Goal: Find specific fact: Find contact information

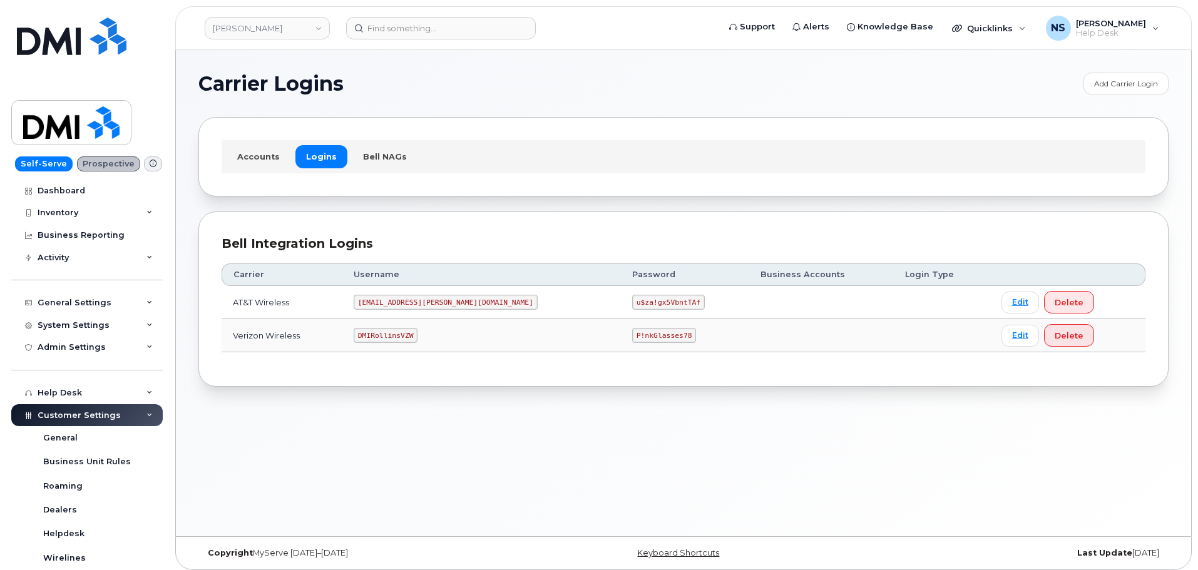
click at [413, 321] on td "DMIRollinsVZW" at bounding box center [481, 335] width 279 height 33
click at [413, 324] on td "DMIRollinsVZW" at bounding box center [481, 335] width 279 height 33
click at [412, 331] on code "DMIRollinsVZW" at bounding box center [386, 335] width 64 height 15
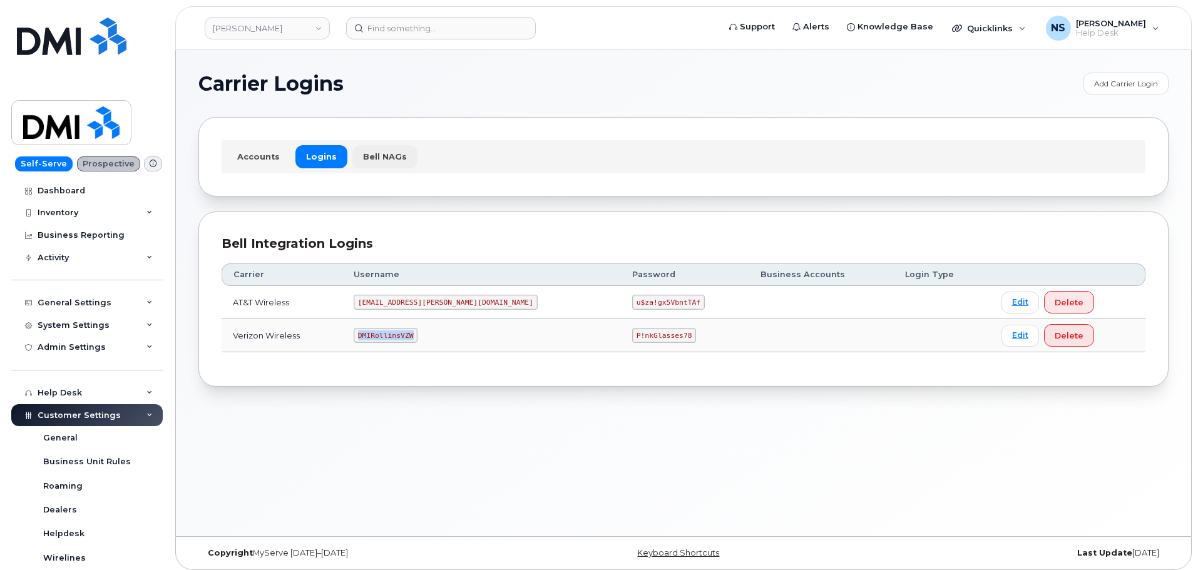
copy code "DMIRollinsVZW"
click at [632, 331] on code "P!nkGlasses78" at bounding box center [664, 335] width 64 height 15
drag, startPoint x: 565, startPoint y: 331, endPoint x: 552, endPoint y: 351, distance: 23.4
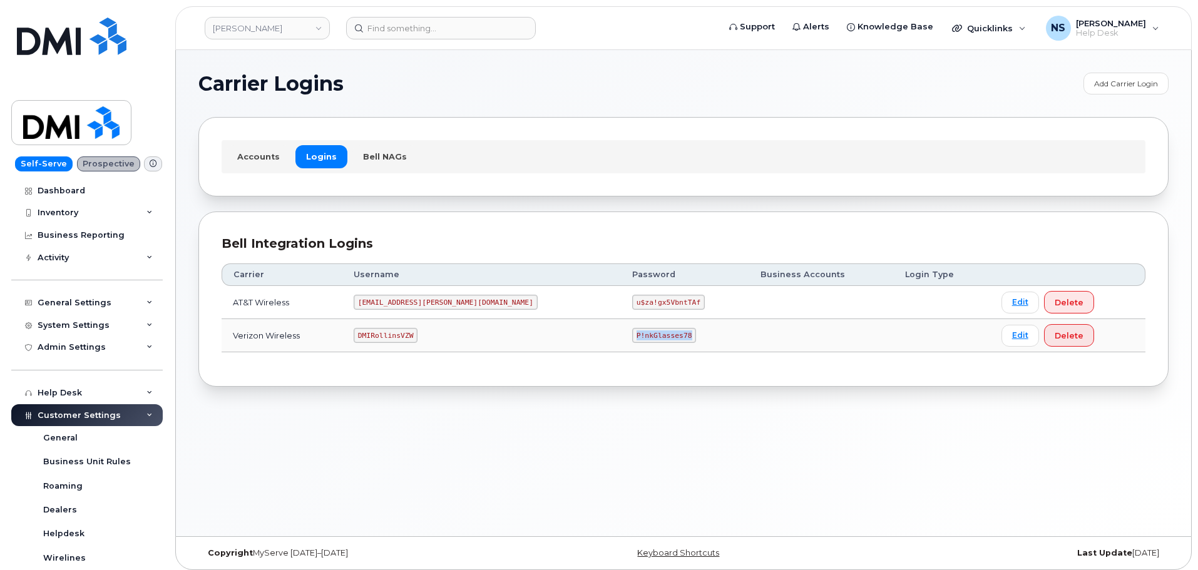
click at [632, 329] on code "P!nkGlasses78" at bounding box center [664, 335] width 64 height 15
copy code "P!nkGlasses78"
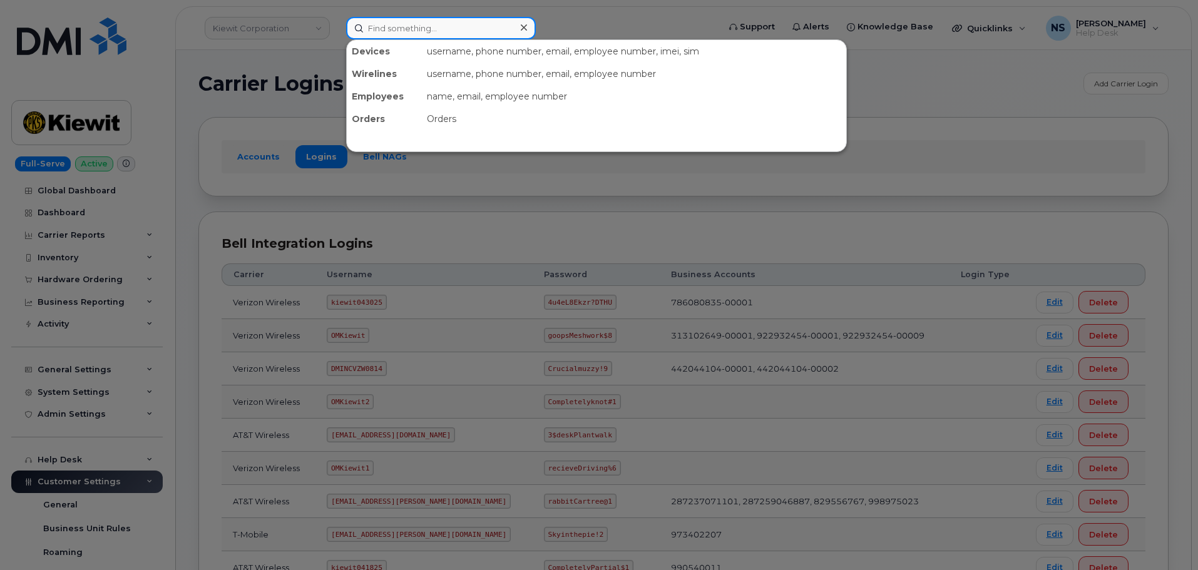
click at [409, 31] on input at bounding box center [441, 28] width 190 height 23
paste input "298765"
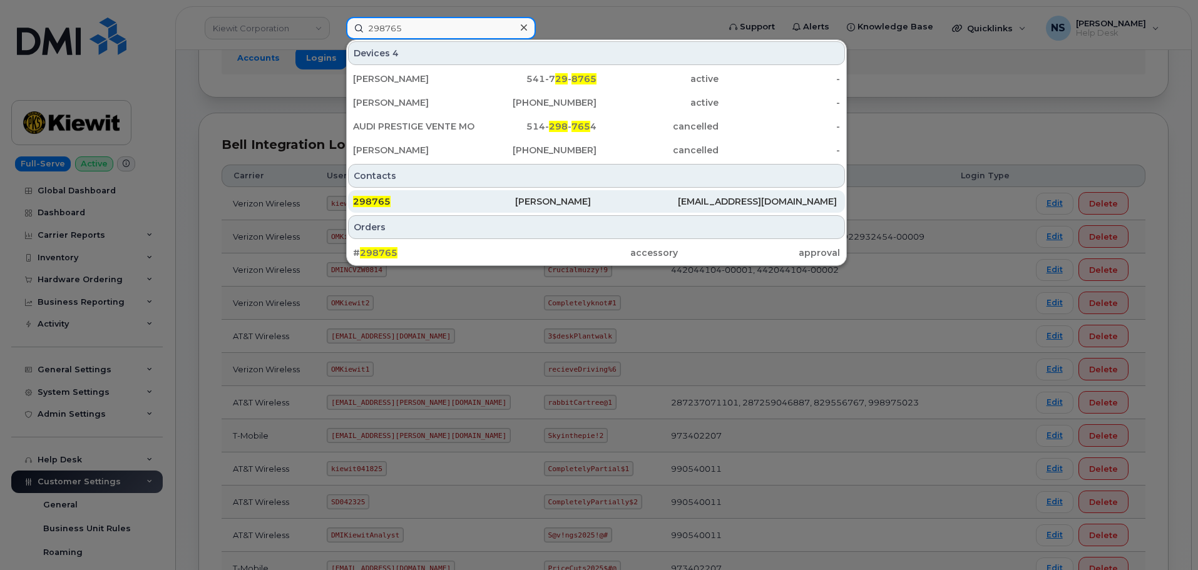
scroll to position [188, 0]
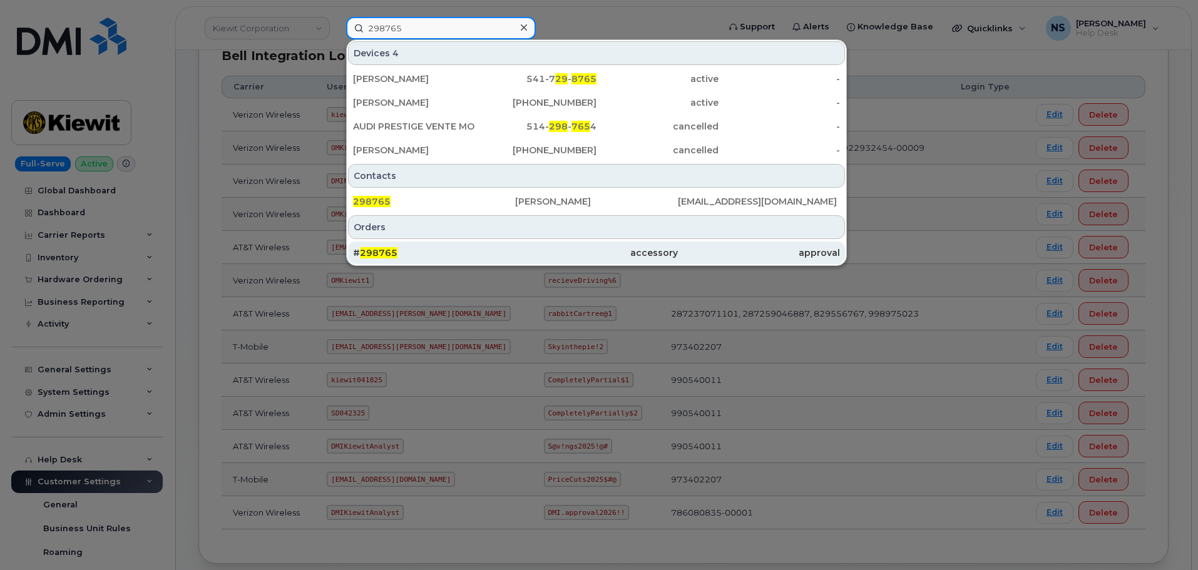
type input "298765"
click at [500, 252] on div "# 298765" at bounding box center [434, 253] width 162 height 13
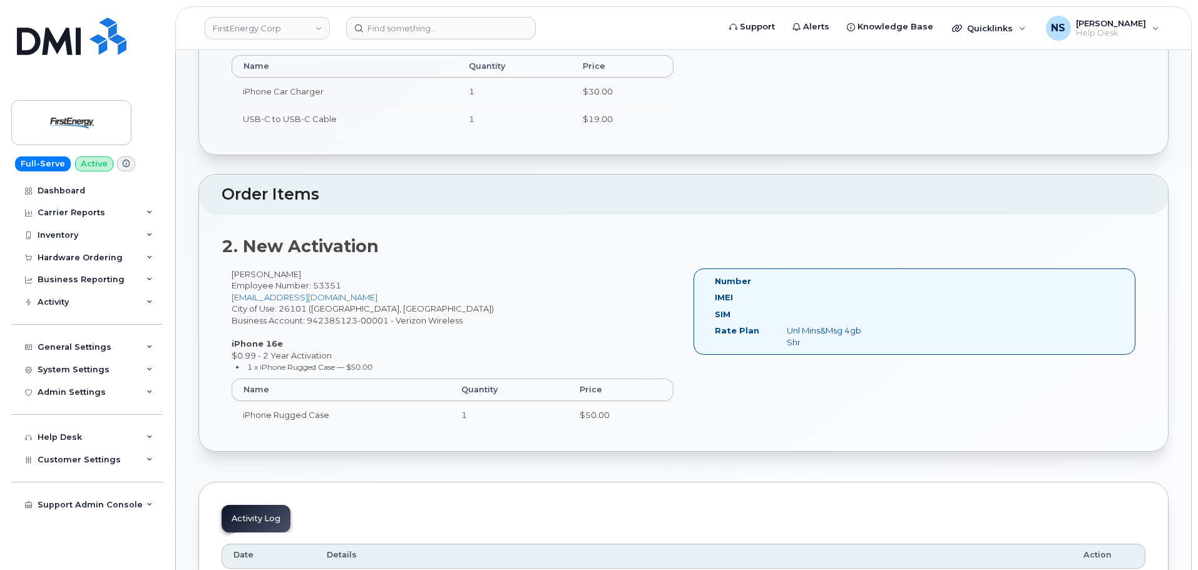
scroll to position [250, 0]
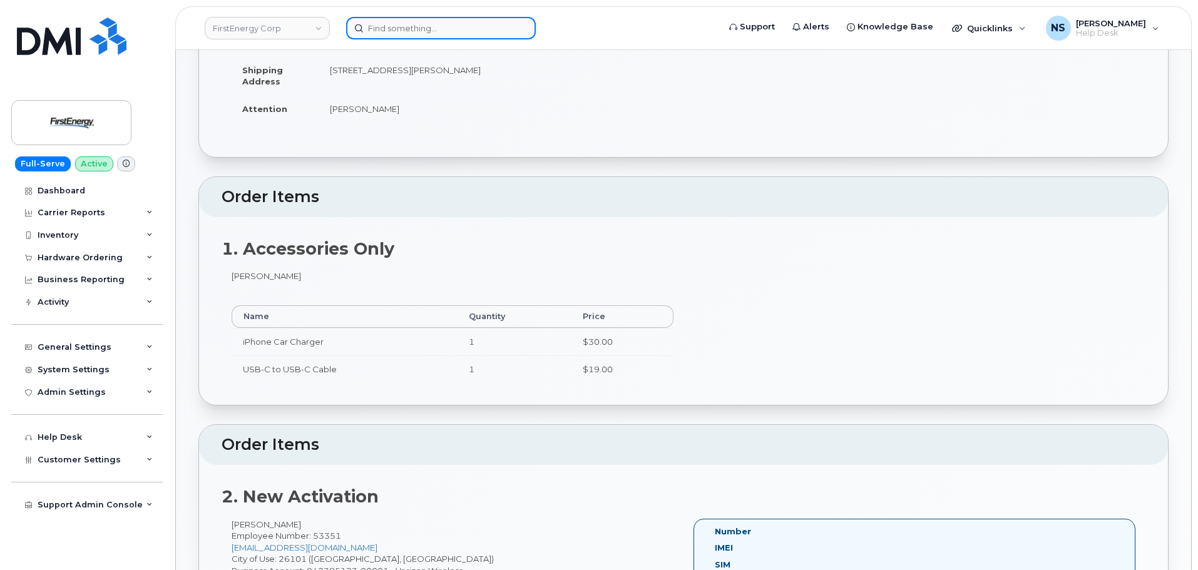
click at [404, 34] on input at bounding box center [441, 28] width 190 height 23
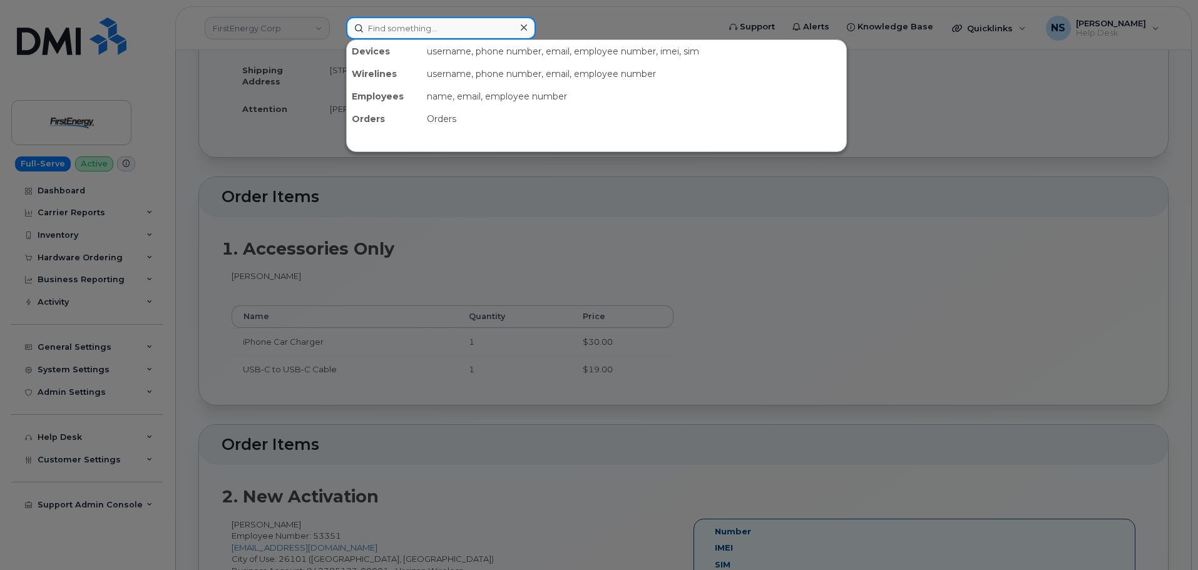
paste input "298765"
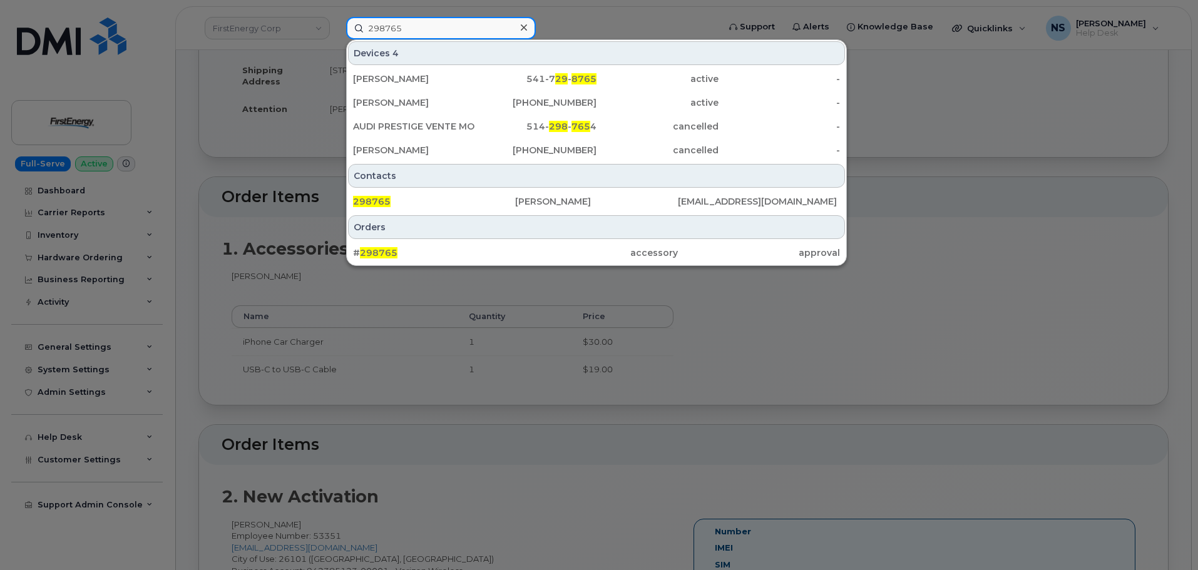
type input "298765"
click at [913, 404] on div at bounding box center [599, 285] width 1198 height 570
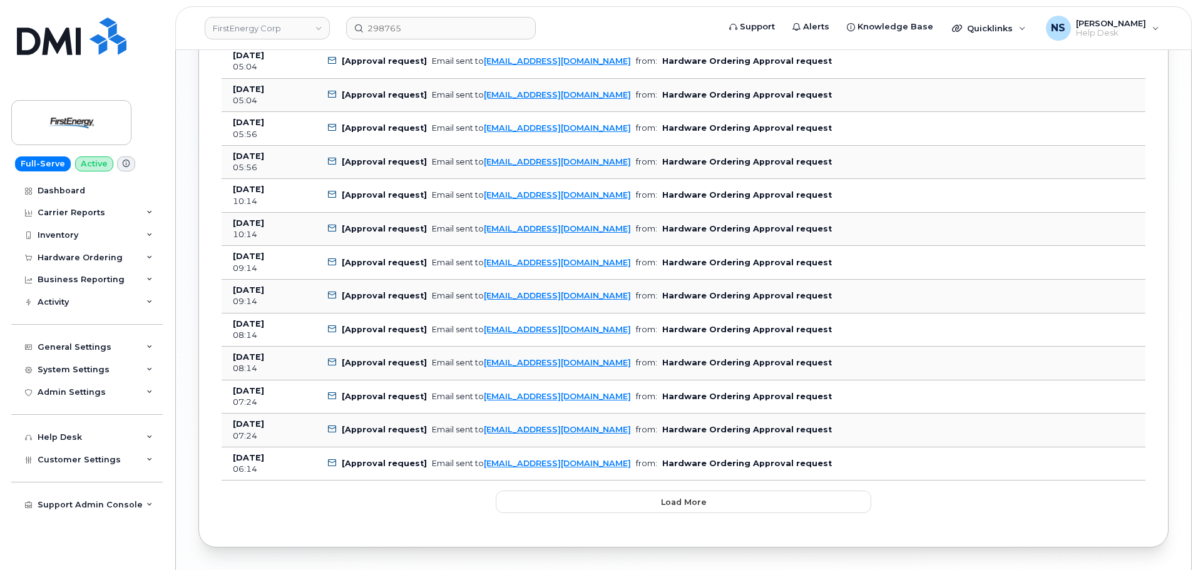
scroll to position [1503, 0]
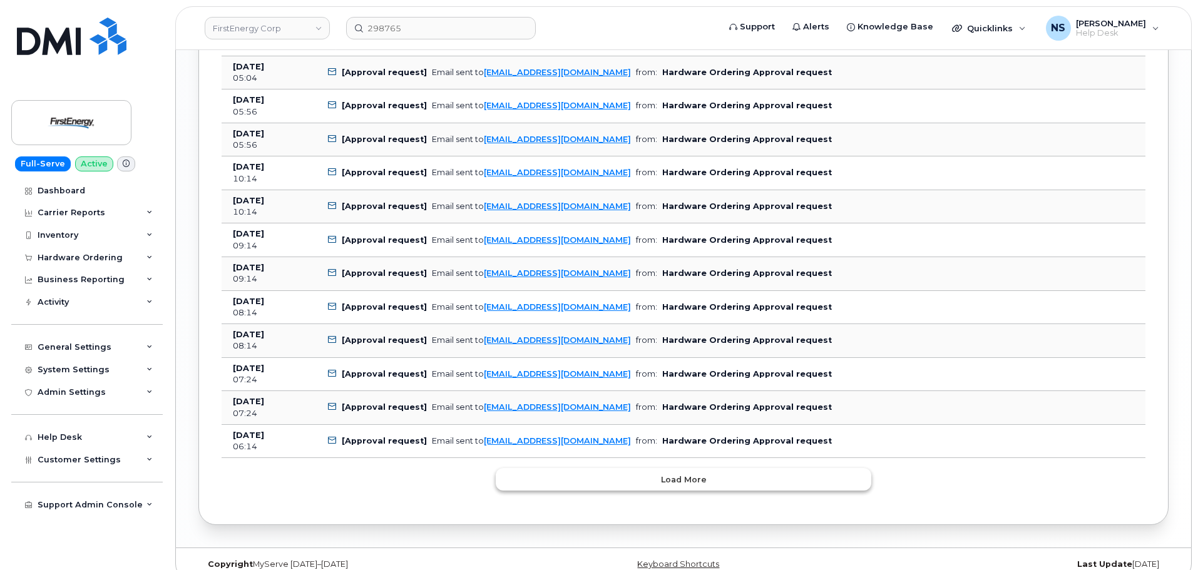
click at [630, 473] on button "Load more" at bounding box center [684, 479] width 376 height 23
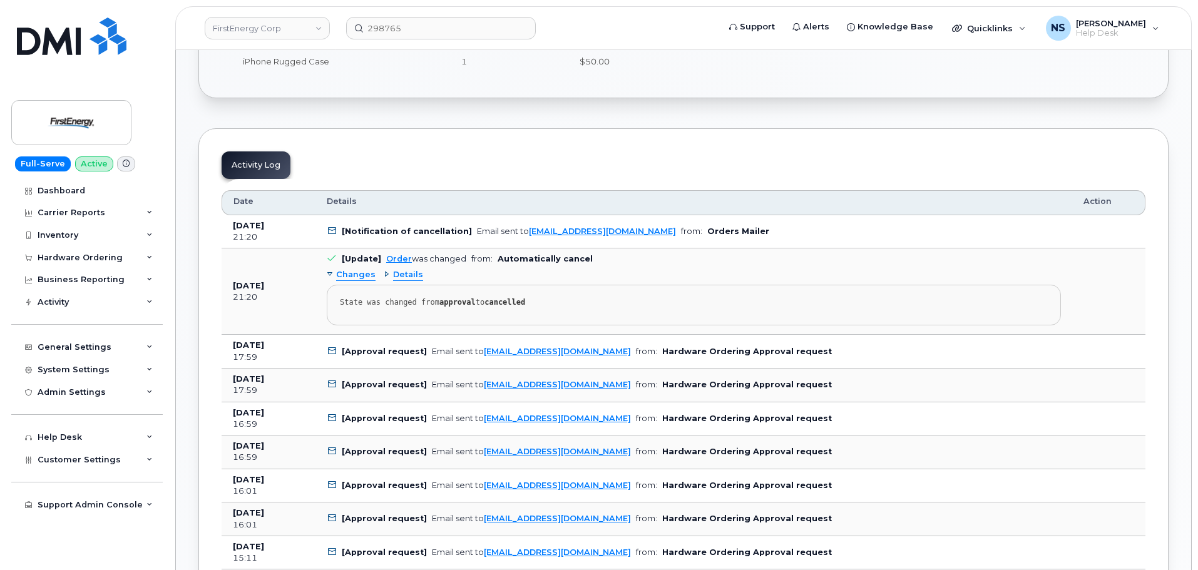
scroll to position [876, 0]
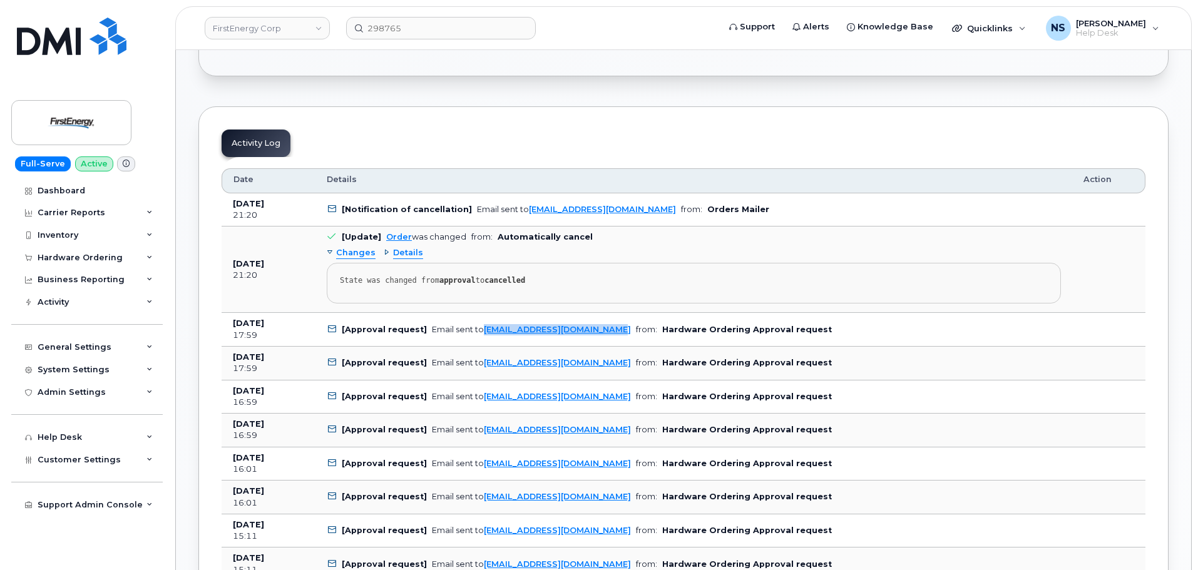
drag, startPoint x: 606, startPoint y: 329, endPoint x: 481, endPoint y: 333, distance: 124.6
click at [481, 333] on td "[Approval request] Email sent to sseabol@firstenergycorp.com from: Hardware Ord…" at bounding box center [694, 330] width 757 height 34
copy link "sseabol@firstenergycorp.com"
